Goal: Task Accomplishment & Management: Manage account settings

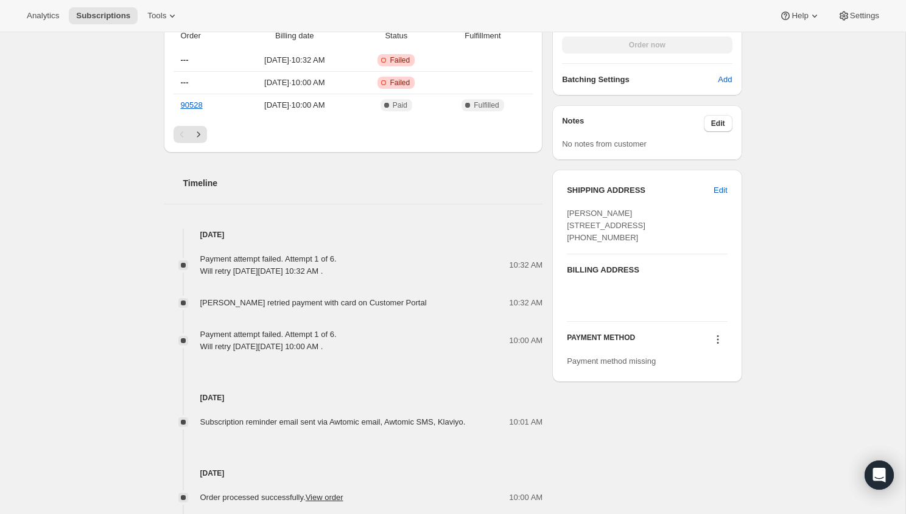
scroll to position [505, 0]
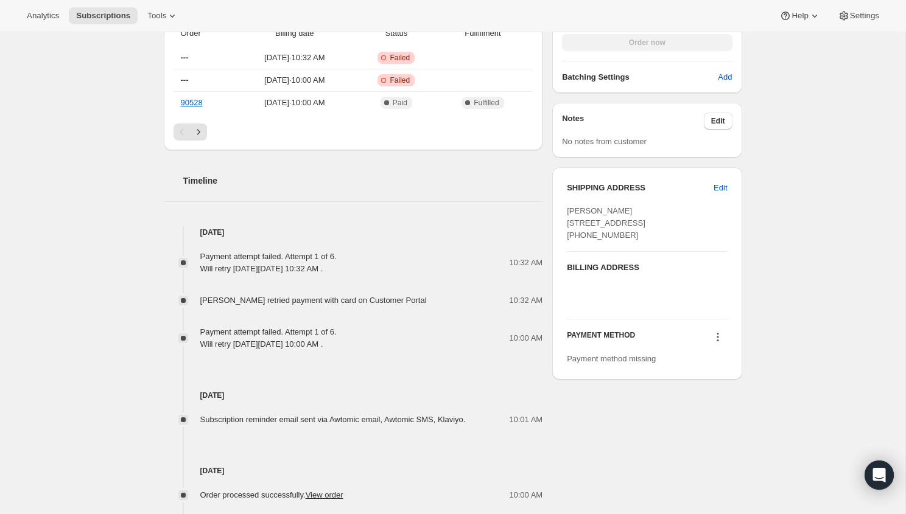
click at [723, 343] on icon at bounding box center [718, 337] width 12 height 12
click at [716, 343] on icon at bounding box center [718, 337] width 12 height 12
click at [780, 293] on div "Subscription #4636541113. This page is ready Subscription #4636541113 Success R…" at bounding box center [452, 127] width 905 height 1199
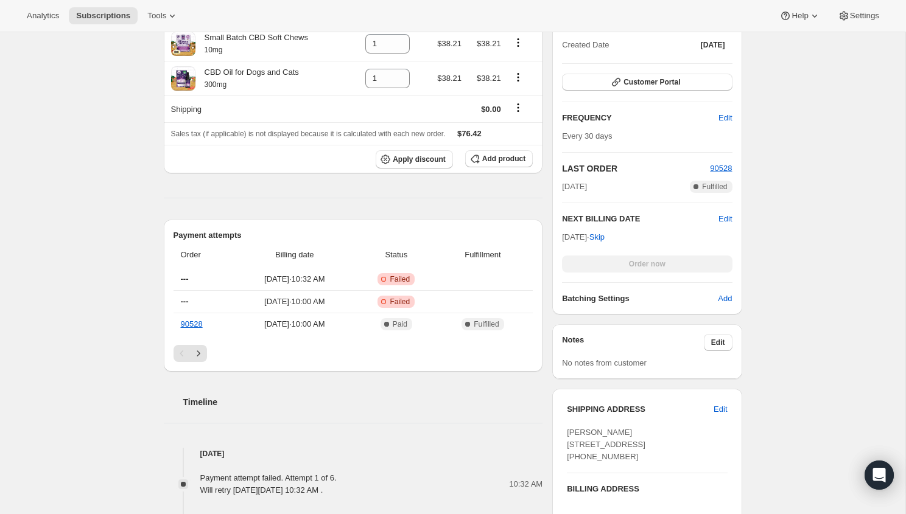
scroll to position [0, 0]
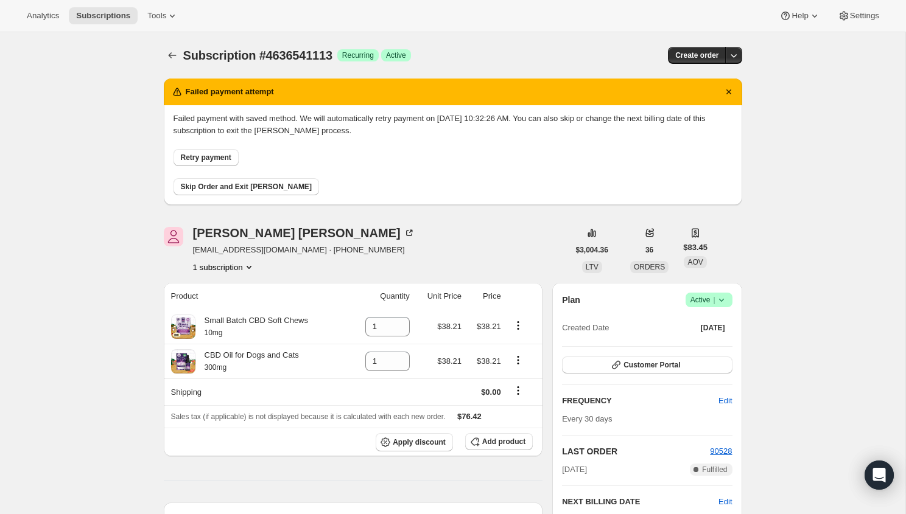
click at [251, 267] on icon "Product actions" at bounding box center [249, 267] width 5 height 3
click at [384, 242] on div "Tami Foster candtfoster@aol.com · +13607105339 1 subscription" at bounding box center [366, 250] width 405 height 46
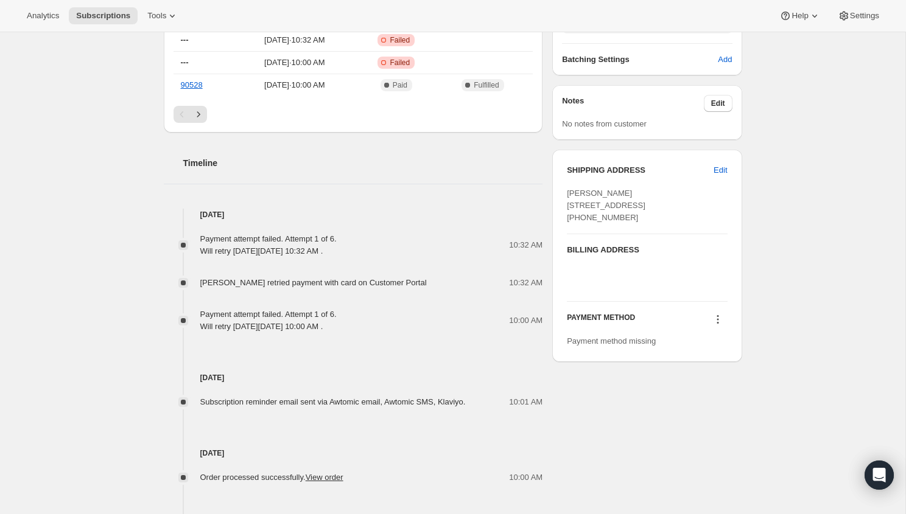
scroll to position [525, 0]
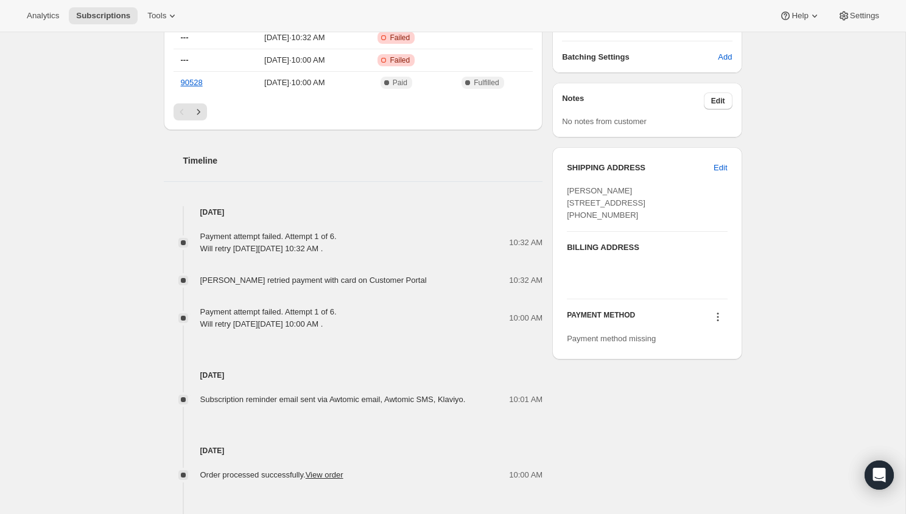
click at [715, 323] on icon at bounding box center [718, 317] width 12 height 12
click at [698, 384] on span "Add credit card" at bounding box center [699, 384] width 53 height 9
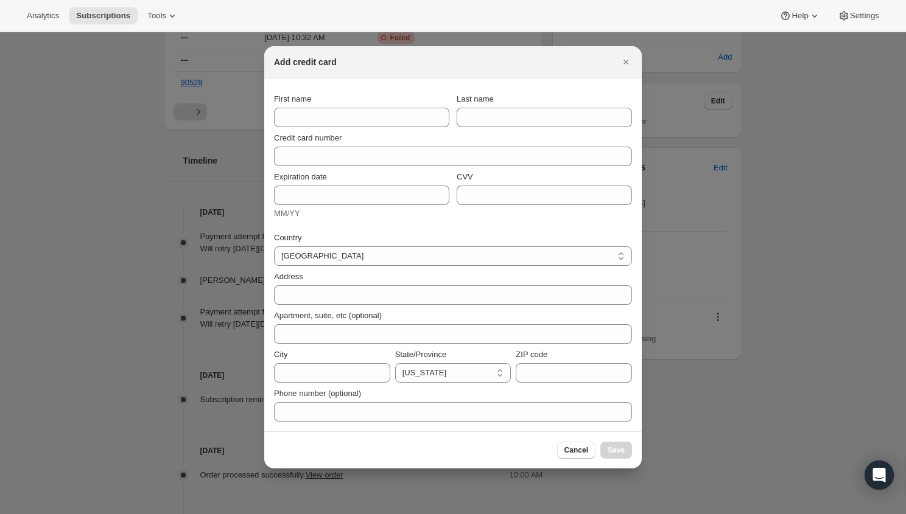
click at [582, 465] on div "Cancel Save" at bounding box center [452, 450] width 377 height 37
click at [582, 455] on button "Cancel" at bounding box center [576, 450] width 38 height 17
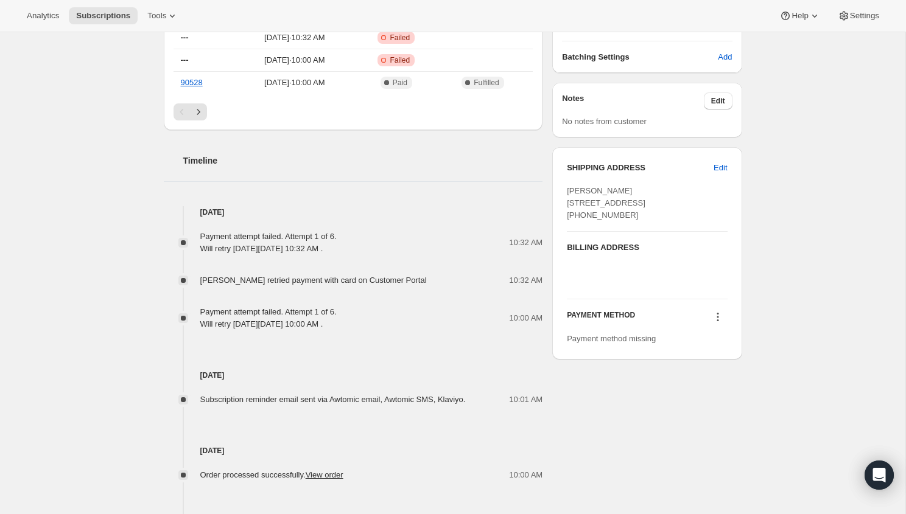
click at [714, 323] on icon at bounding box center [718, 317] width 12 height 12
click at [763, 315] on div "Subscription #4636541113. This page is ready Subscription #4636541113 Success R…" at bounding box center [452, 107] width 905 height 1199
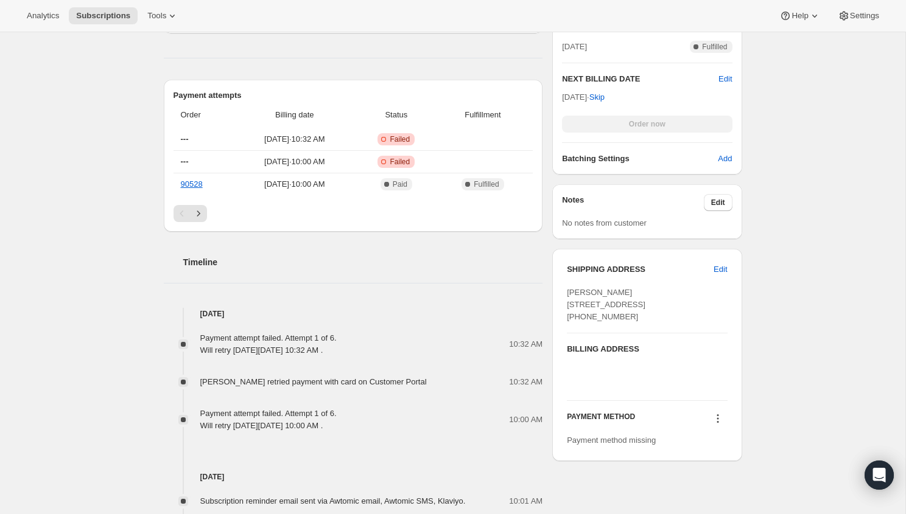
scroll to position [0, 0]
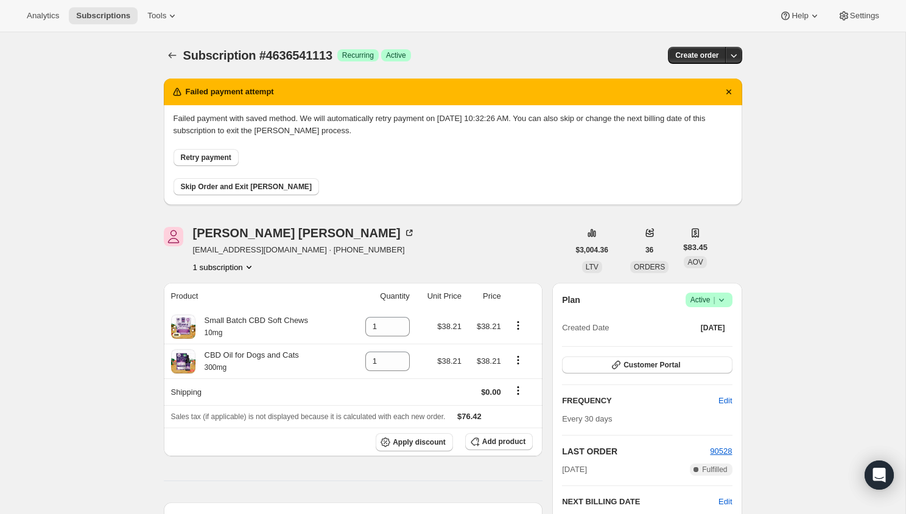
click at [194, 158] on span "Retry payment" at bounding box center [206, 158] width 51 height 10
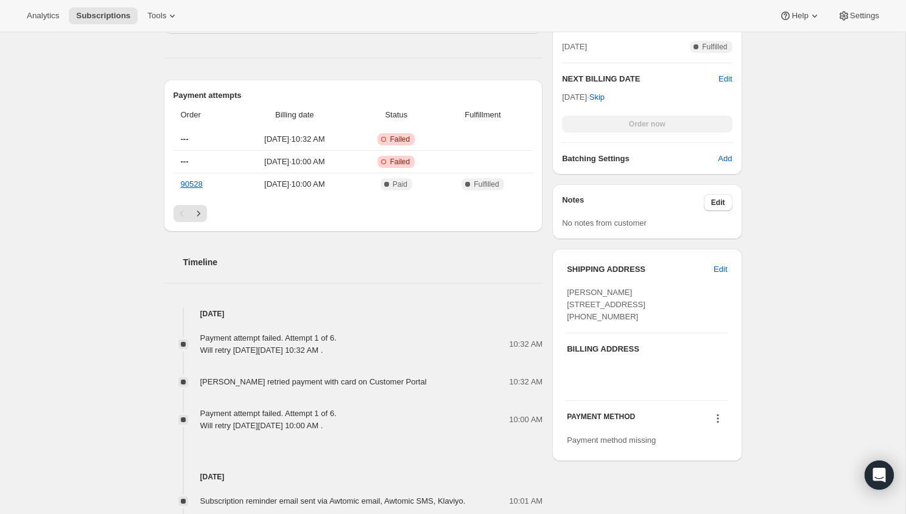
scroll to position [287, 0]
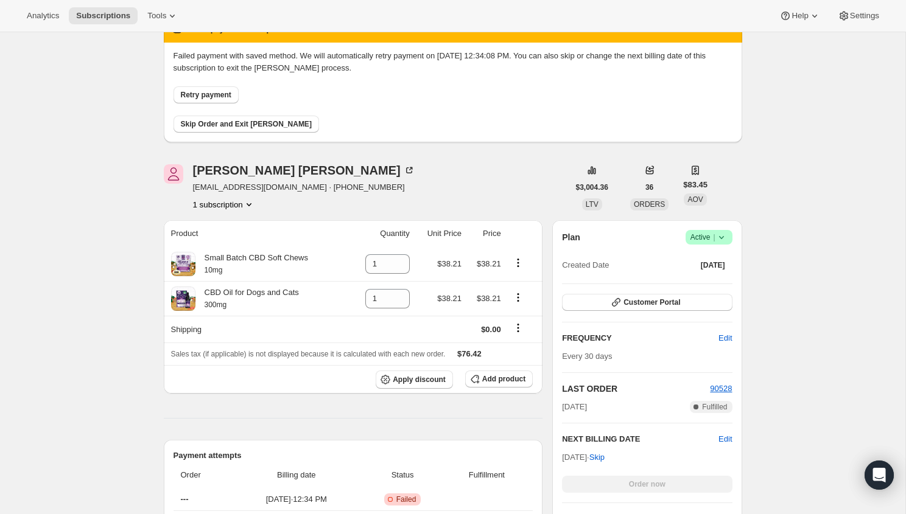
scroll to position [66, 0]
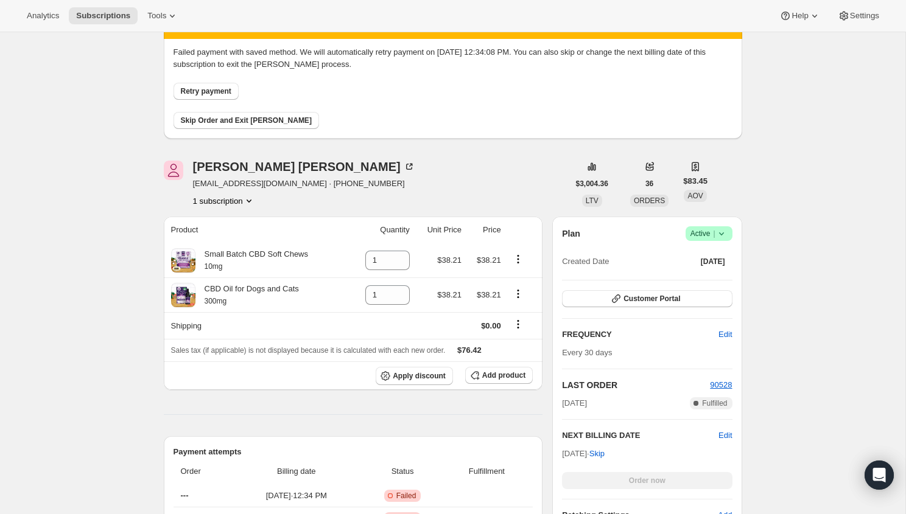
click at [272, 122] on span "Skip Order and Exit Dunning" at bounding box center [246, 121] width 131 height 10
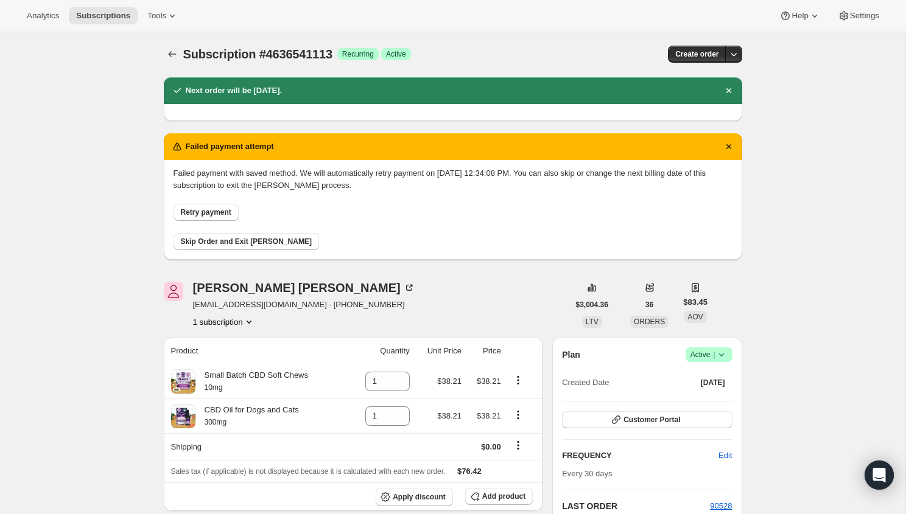
scroll to position [0, 0]
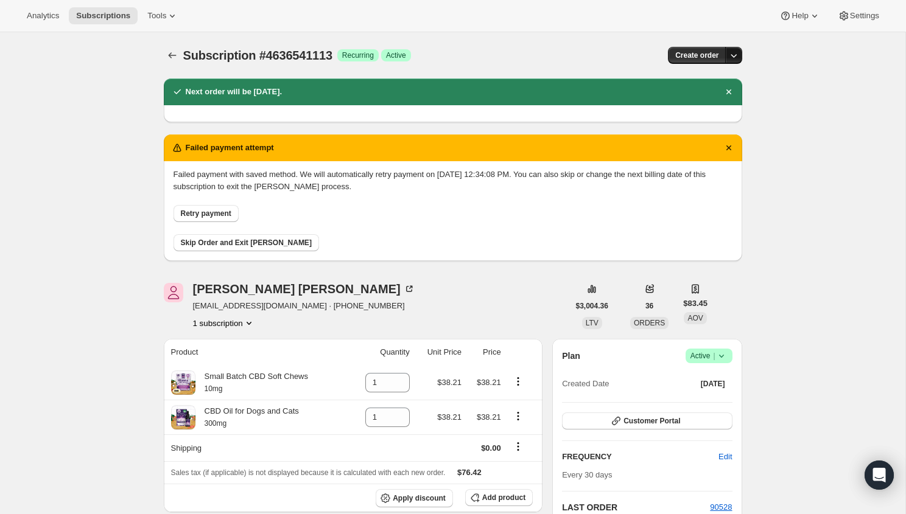
click at [730, 60] on icon "button" at bounding box center [733, 55] width 12 height 12
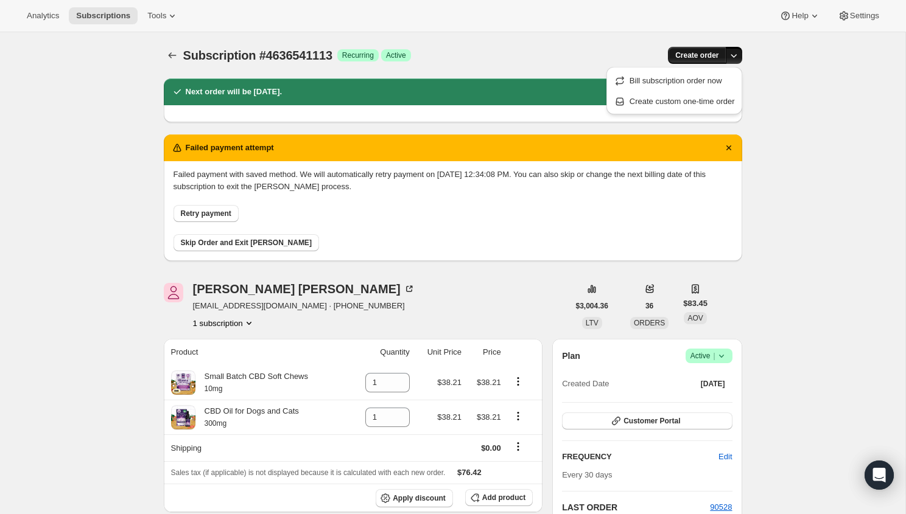
click at [716, 52] on span "Create order" at bounding box center [696, 56] width 43 height 10
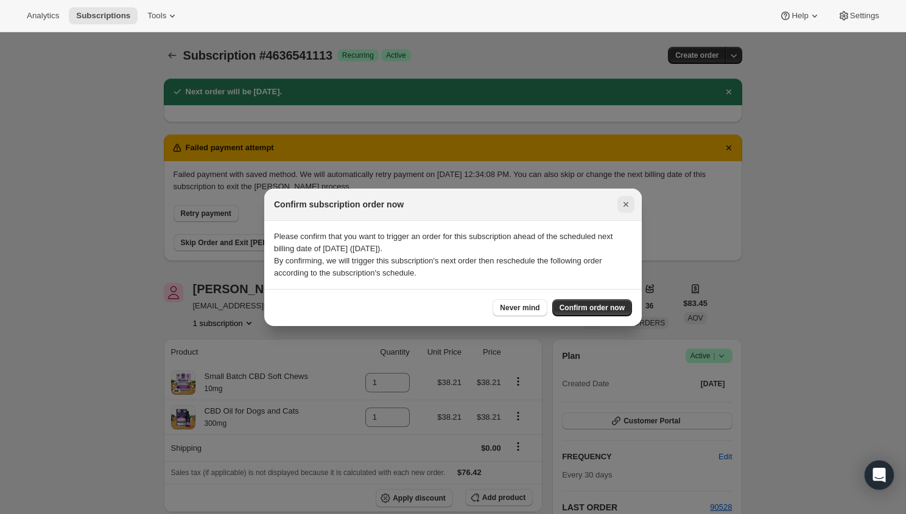
click at [623, 205] on icon "Close" at bounding box center [626, 204] width 12 height 12
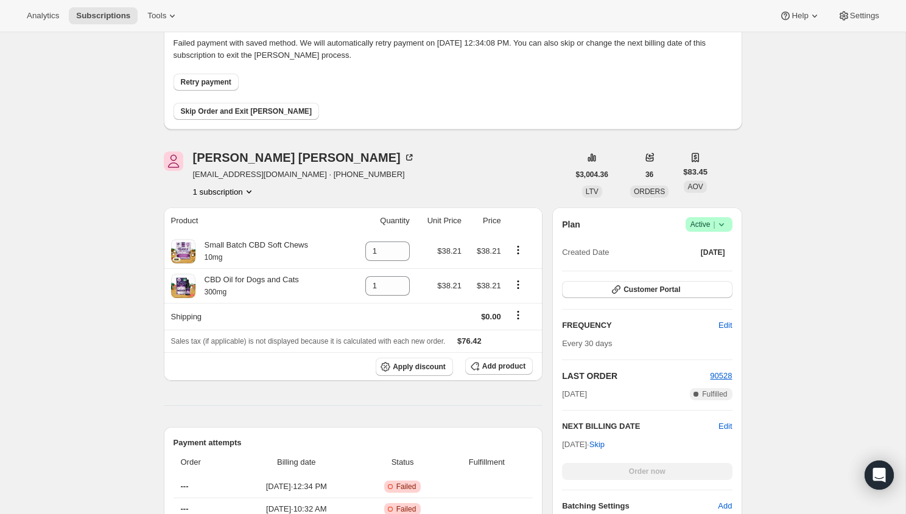
scroll to position [77, 0]
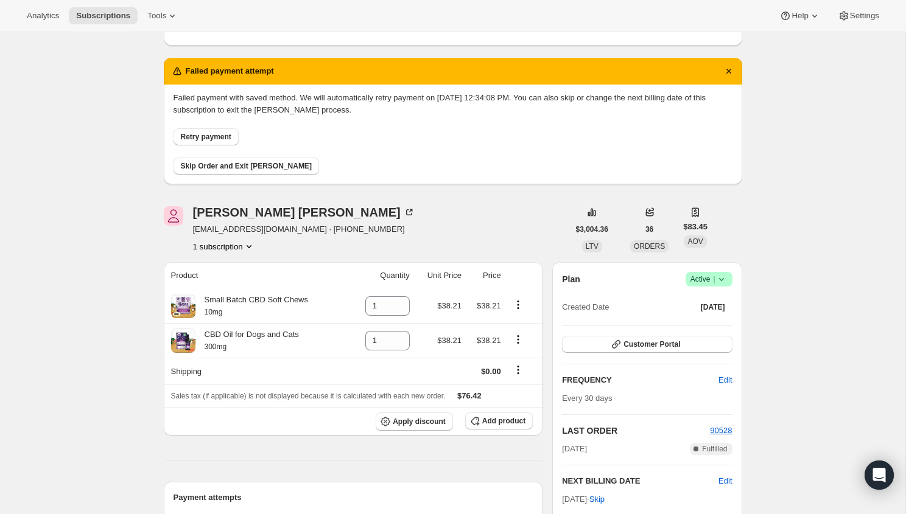
click at [222, 214] on div "Tami Foster" at bounding box center [304, 212] width 222 height 12
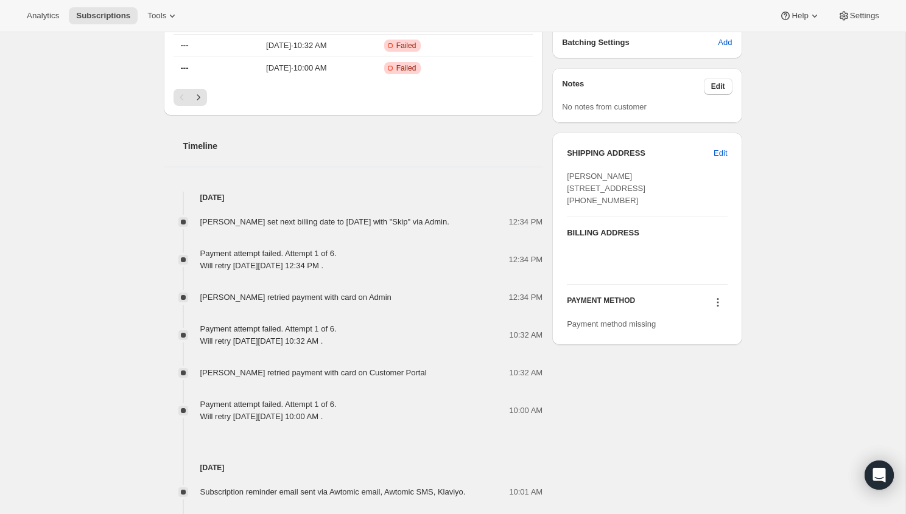
scroll to position [637, 0]
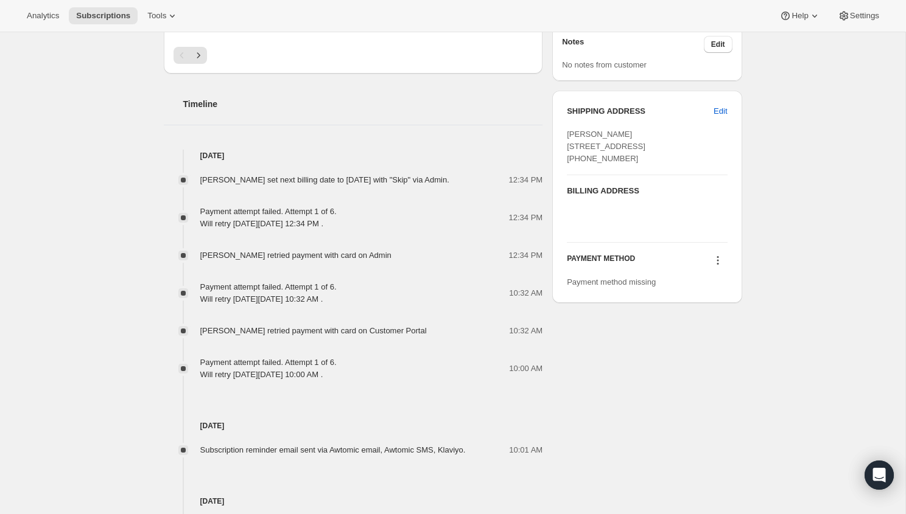
click at [720, 267] on icon at bounding box center [718, 260] width 12 height 12
click at [701, 324] on span "Add credit card" at bounding box center [699, 328] width 53 height 9
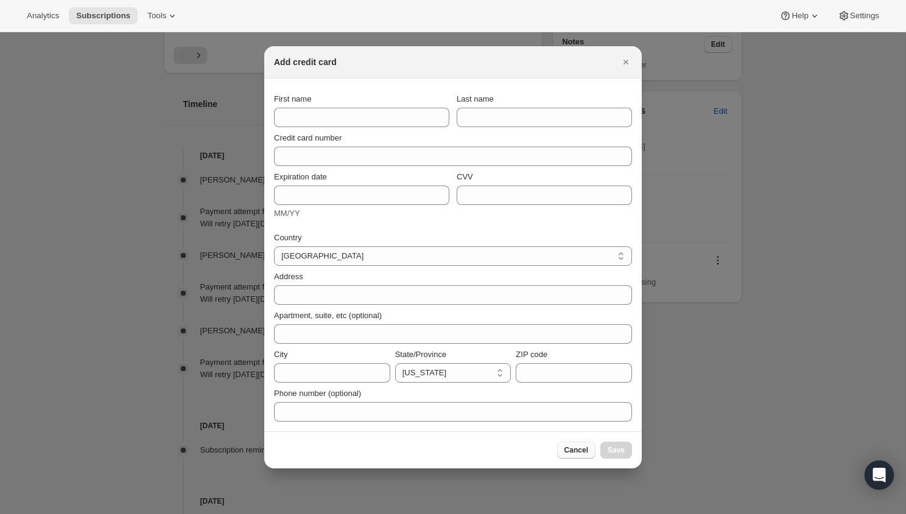
click at [577, 457] on button "Cancel" at bounding box center [576, 450] width 38 height 17
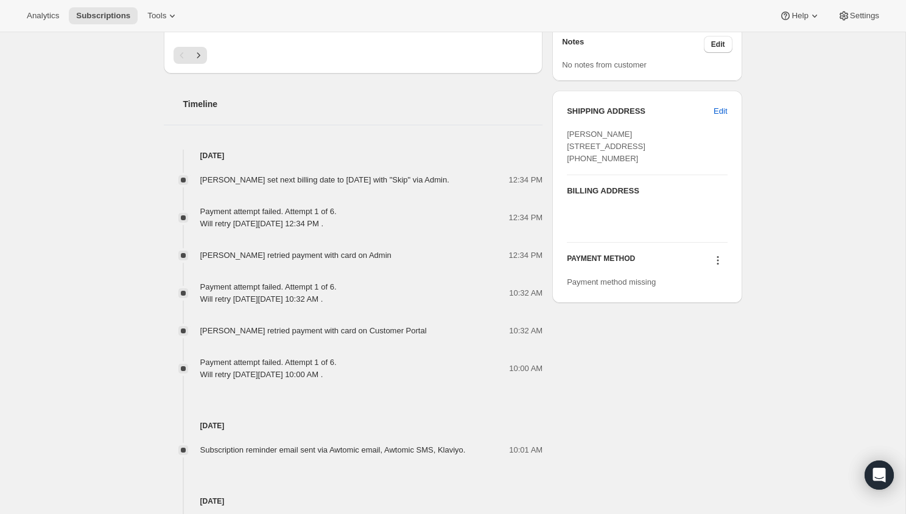
click at [713, 267] on icon at bounding box center [718, 260] width 12 height 12
click at [713, 305] on span "Select payment method" at bounding box center [714, 307] width 83 height 9
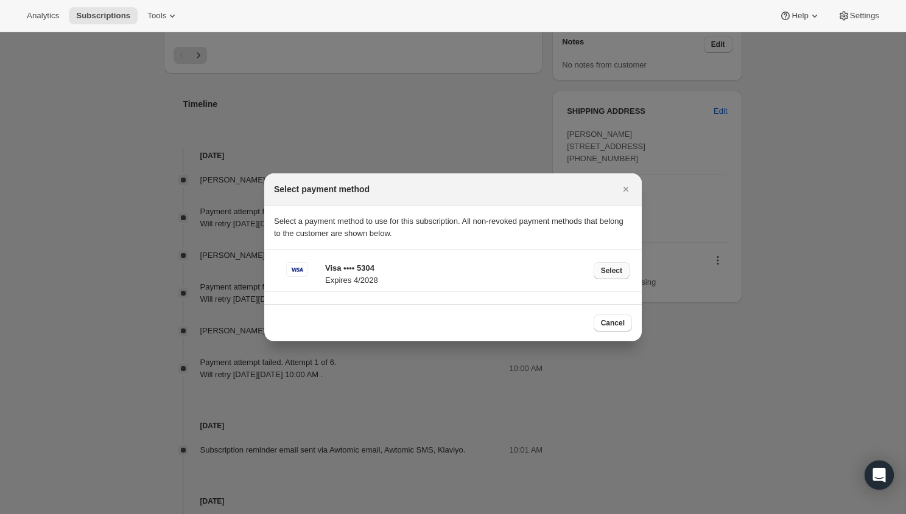
click at [608, 270] on span "Select" at bounding box center [611, 271] width 21 height 10
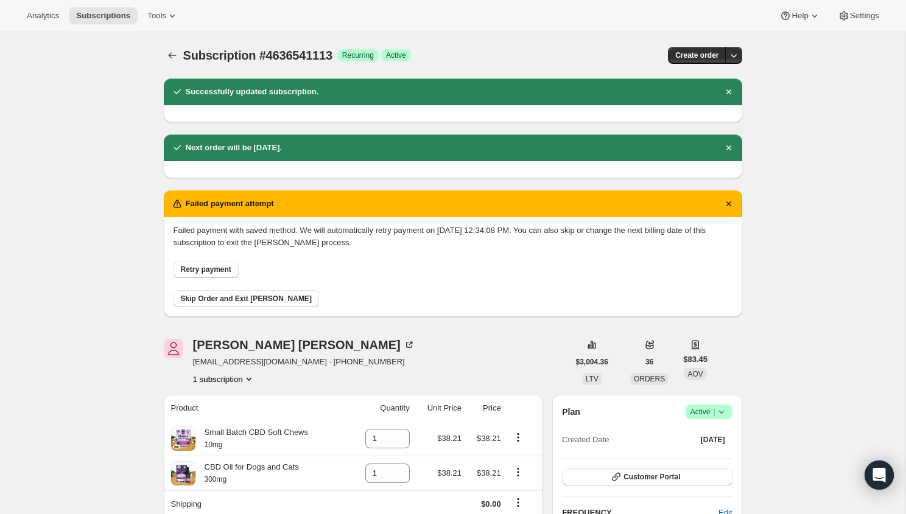
click at [227, 271] on span "Retry payment" at bounding box center [206, 270] width 51 height 10
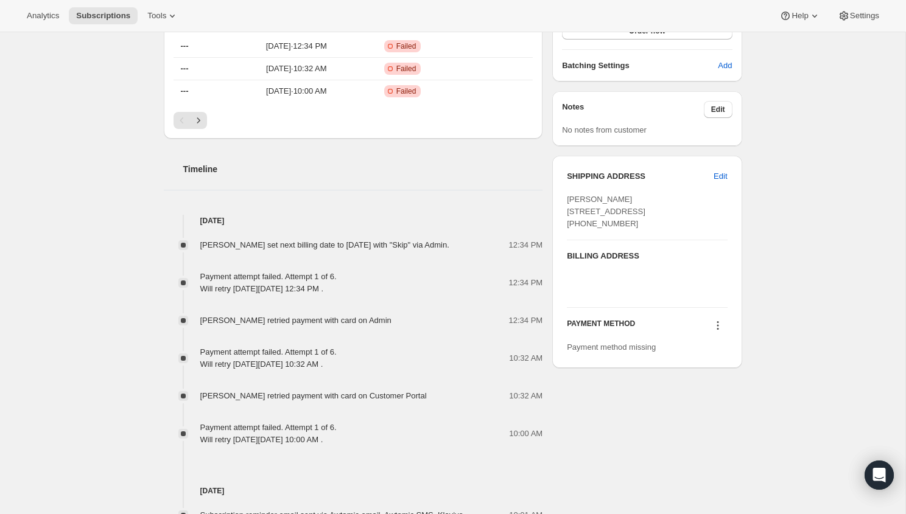
scroll to position [373, 0]
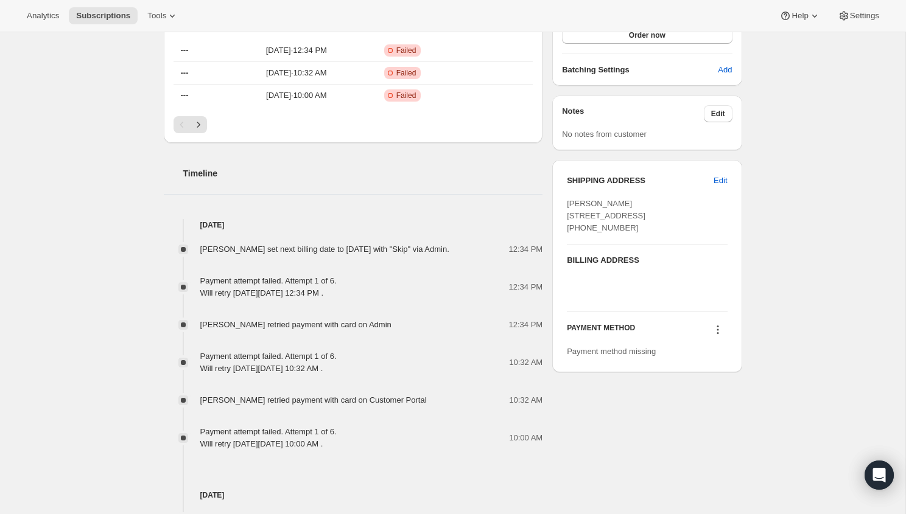
click at [717, 336] on icon at bounding box center [718, 330] width 12 height 12
click at [710, 393] on span "Add credit card" at bounding box center [714, 398] width 83 height 12
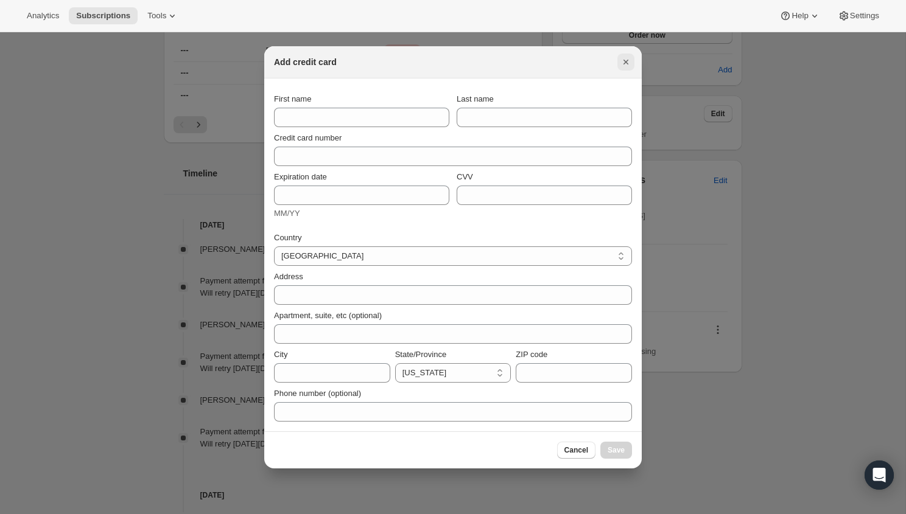
click at [628, 61] on icon "Close" at bounding box center [626, 62] width 12 height 12
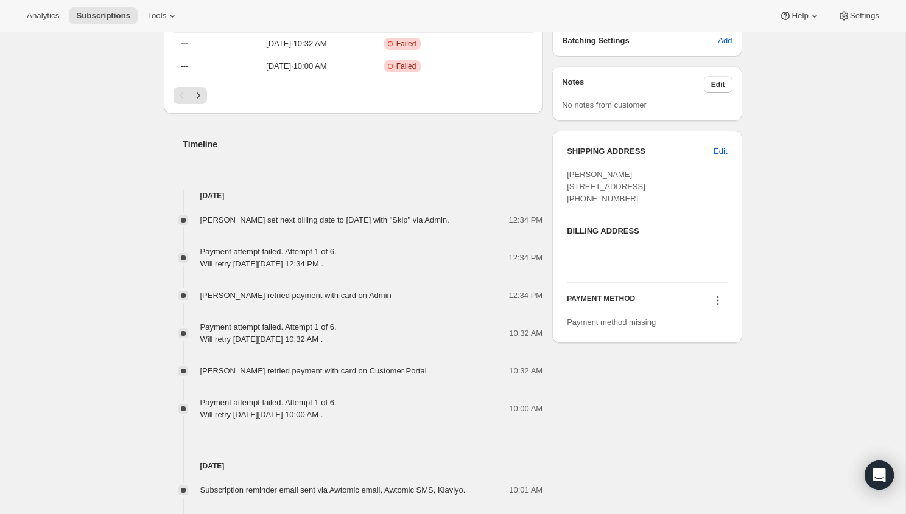
scroll to position [406, 0]
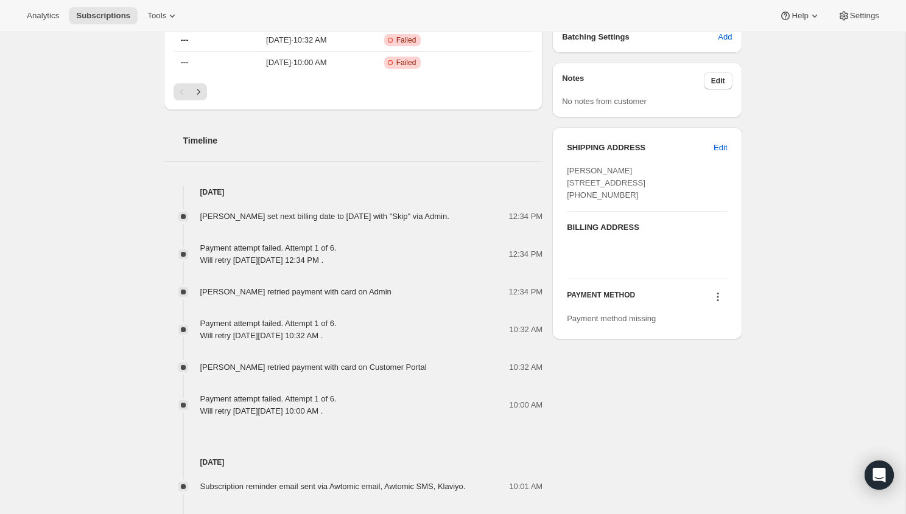
drag, startPoint x: 644, startPoint y: 219, endPoint x: 565, endPoint y: 175, distance: 90.2
click at [565, 175] on div "SHIPPING ADDRESS Edit Tami Foster 5786 Clover Valley Road Southeast Port Orchar…" at bounding box center [646, 233] width 189 height 212
copy span "[PERSON_NAME] [STREET_ADDRESS] [PHONE_NUMBER]"
click at [410, 120] on div "Timeline" at bounding box center [353, 128] width 379 height 37
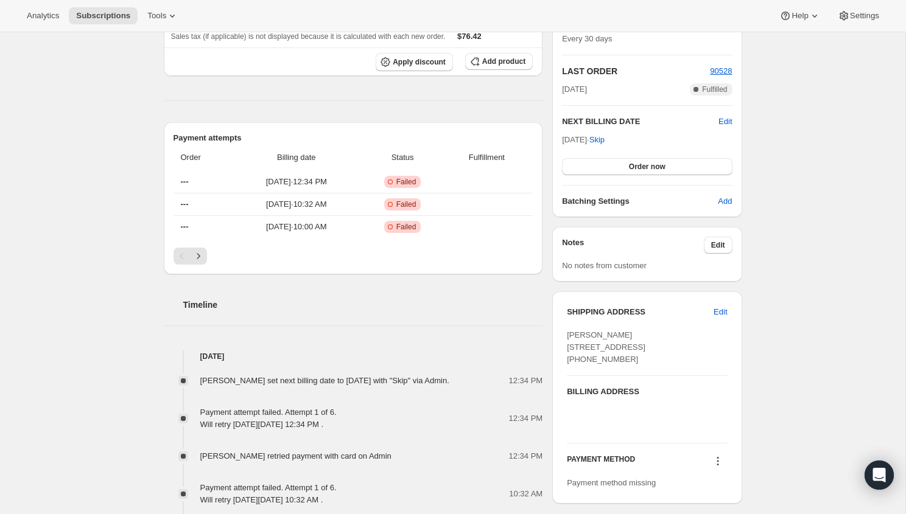
scroll to position [0, 0]
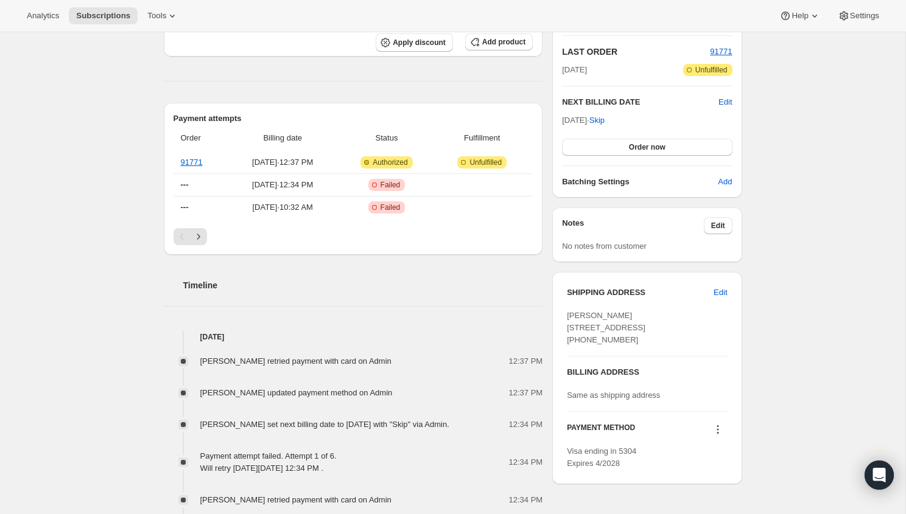
scroll to position [232, 0]
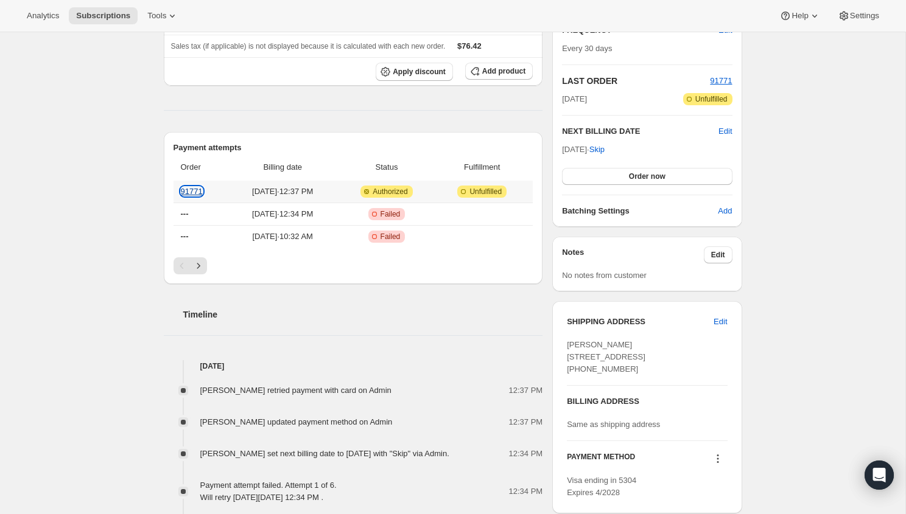
click at [194, 192] on link "91771" at bounding box center [192, 191] width 22 height 9
click at [126, 152] on div "Subscription #4636541113. This page is ready Subscription #4636541113 Success R…" at bounding box center [452, 415] width 905 height 1231
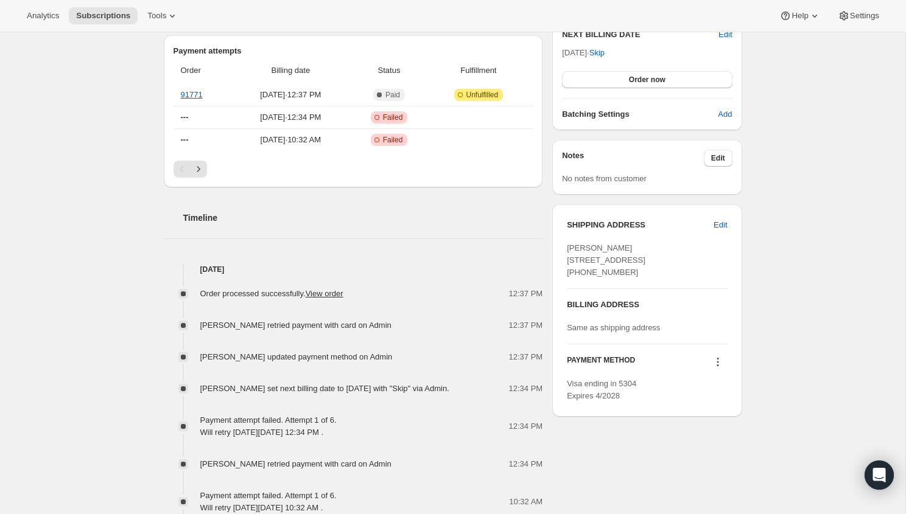
scroll to position [331, 0]
click at [332, 293] on link "View order" at bounding box center [325, 291] width 38 height 9
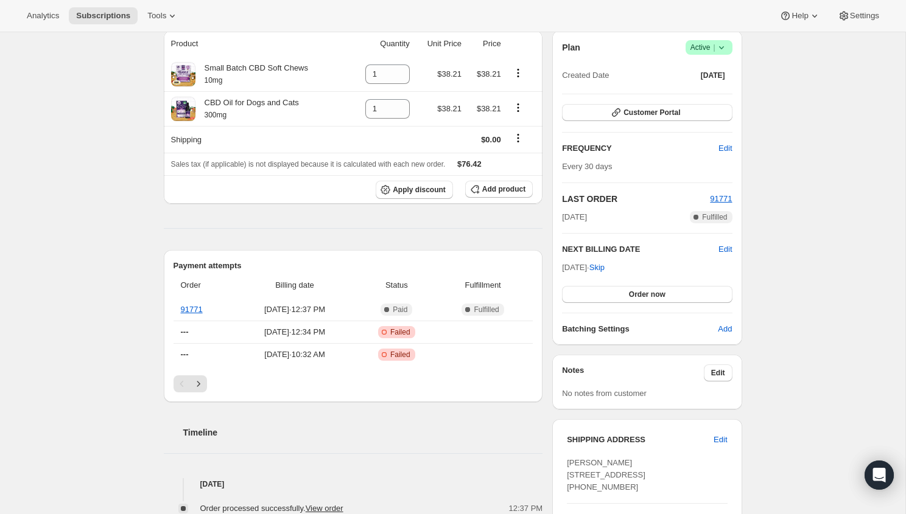
scroll to position [111, 0]
